Goal: Information Seeking & Learning: Learn about a topic

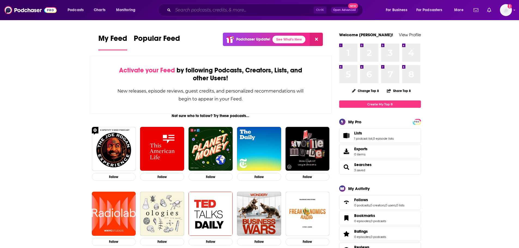
click at [184, 7] on input "Search podcasts, credits, & more..." at bounding box center [243, 10] width 141 height 9
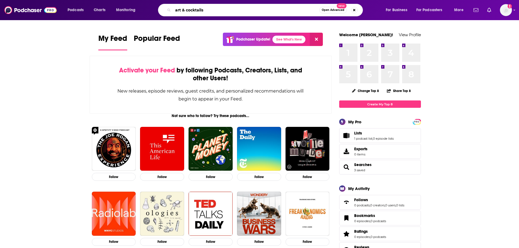
type input "art & cocktails"
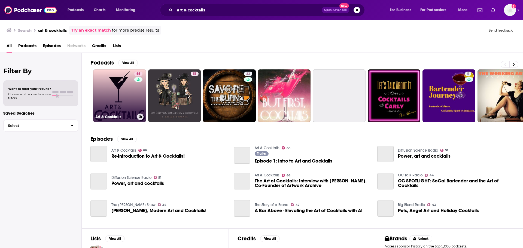
click at [121, 115] on h3 "Art & Cocktails" at bounding box center [115, 117] width 40 height 5
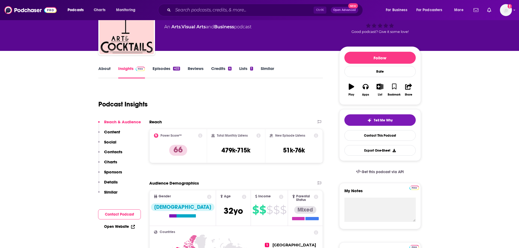
scroll to position [27, 0]
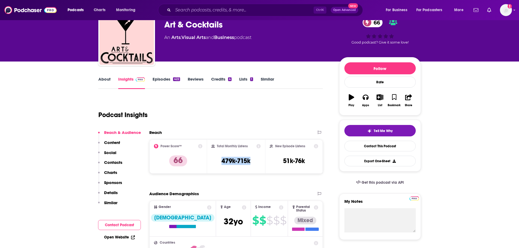
drag, startPoint x: 217, startPoint y: 163, endPoint x: 259, endPoint y: 159, distance: 42.7
click at [259, 159] on div "Total Monthly Listens 479k-715k" at bounding box center [235, 156] width 49 height 25
copy h3 "479k-715k"
click at [258, 112] on div "Podcast Insights" at bounding box center [208, 112] width 220 height 28
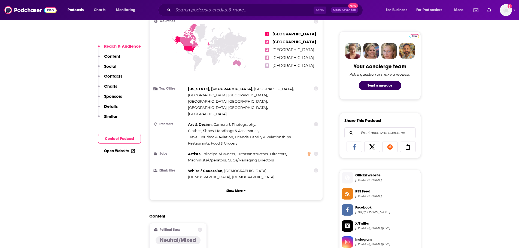
scroll to position [300, 0]
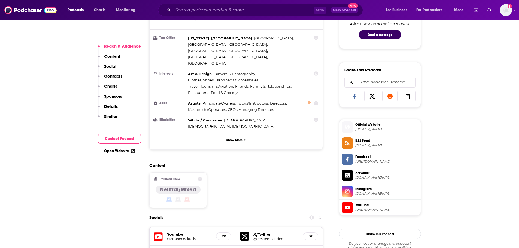
drag, startPoint x: 492, startPoint y: 107, endPoint x: 432, endPoint y: 76, distance: 66.9
click at [219, 9] on input "Search podcasts, credits, & more..." at bounding box center [243, 10] width 141 height 9
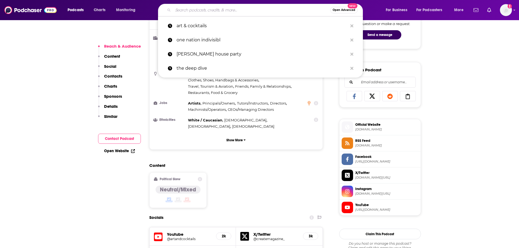
paste input "ArtMuse podcast"
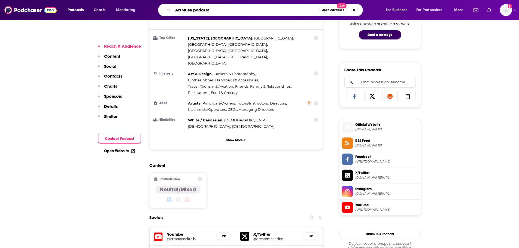
click at [206, 10] on input "ArtMuse podcast" at bounding box center [246, 10] width 146 height 9
type input "ArtMuse"
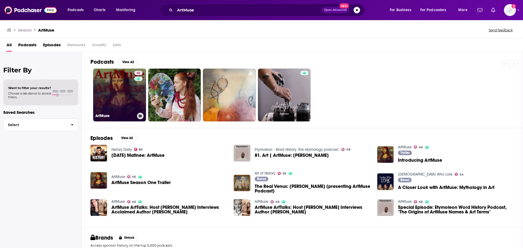
click at [104, 104] on link "46 ArtMuse" at bounding box center [119, 95] width 53 height 53
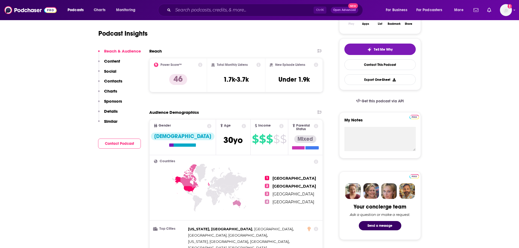
scroll to position [27, 0]
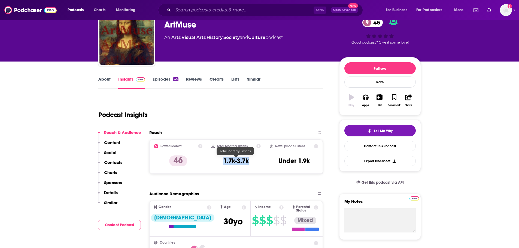
drag, startPoint x: 221, startPoint y: 161, endPoint x: 250, endPoint y: 160, distance: 29.7
click at [250, 160] on div "Total Monthly Listens 1.7k-3.7k" at bounding box center [235, 156] width 49 height 25
click at [241, 110] on div "Podcast Insights" at bounding box center [208, 112] width 220 height 28
